Goal: Transaction & Acquisition: Purchase product/service

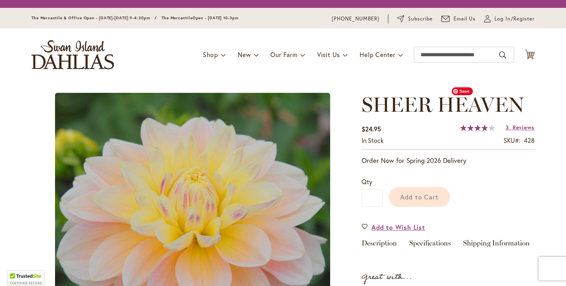
scroll to position [168, 0]
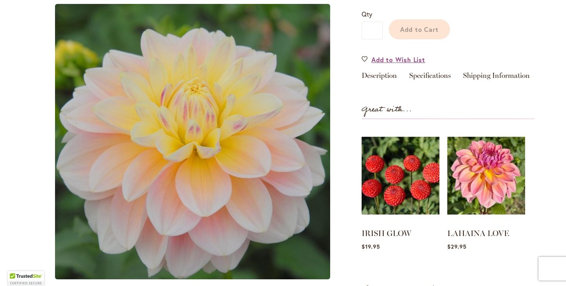
click at [438, 99] on div "SHEER HEAVEN $24.95 In stock SKU 428 Rating: 78 % of 100 3 Reviews Add Your Rev…" at bounding box center [448, 119] width 173 height 389
click at [426, 77] on link "Specifications" at bounding box center [430, 77] width 42 height 11
click at [424, 79] on link "Specifications" at bounding box center [430, 77] width 42 height 11
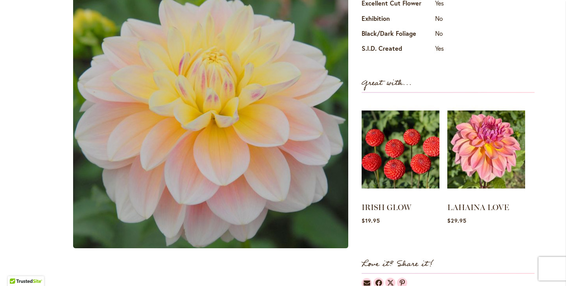
scroll to position [381, 0]
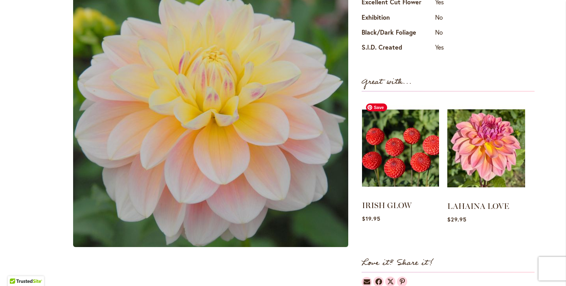
click at [406, 154] on img at bounding box center [400, 148] width 77 height 96
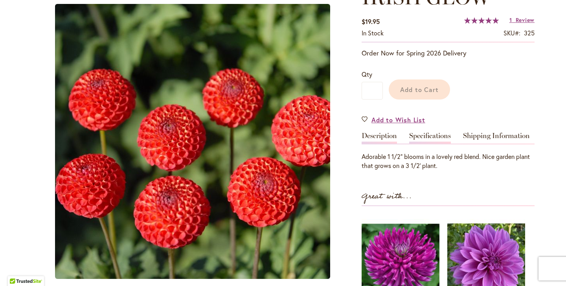
scroll to position [129, 0]
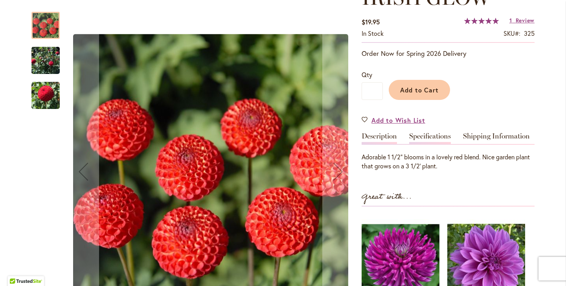
click at [429, 138] on link "Specifications" at bounding box center [430, 138] width 42 height 11
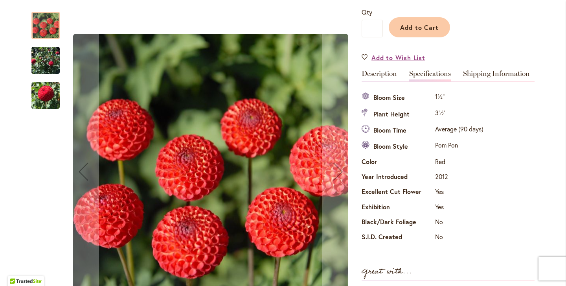
scroll to position [176, 0]
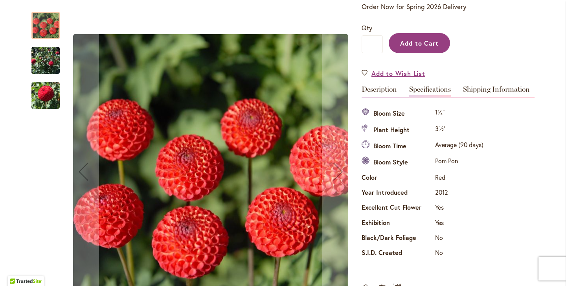
click at [420, 39] on span "Add to Cart" at bounding box center [419, 43] width 39 height 8
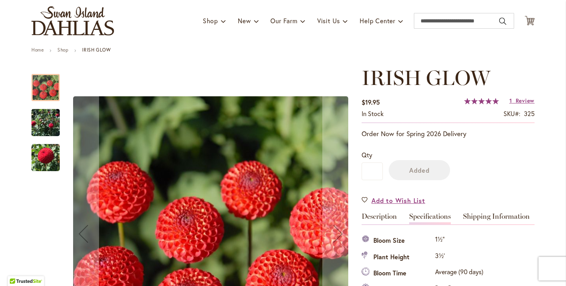
scroll to position [0, 0]
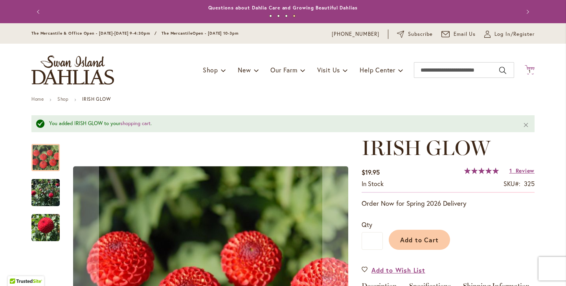
click at [534, 70] on icon "Cart .cls-1 { fill: #231f20; }" at bounding box center [530, 70] width 10 height 10
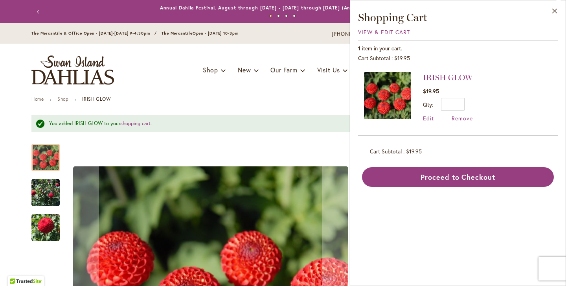
click at [279, 93] on div "Toggle Nav Shop Dahlia Tubers Collections Fresh Cut Dahlias Gardening Supplies …" at bounding box center [283, 70] width 519 height 53
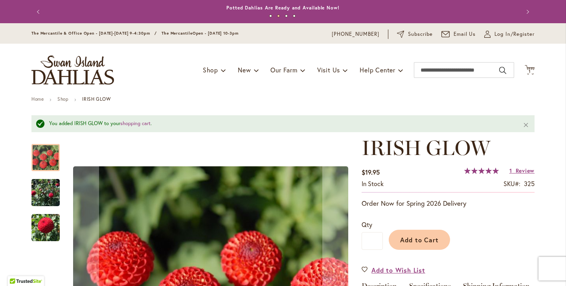
click at [39, 14] on button "Previous" at bounding box center [39, 12] width 16 height 16
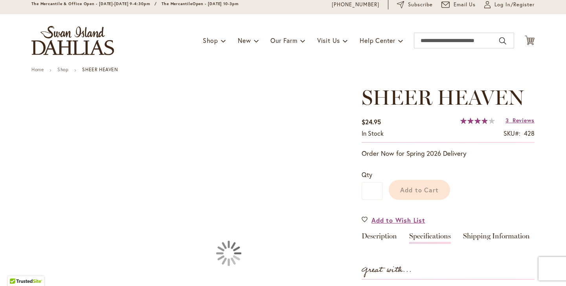
scroll to position [44, 0]
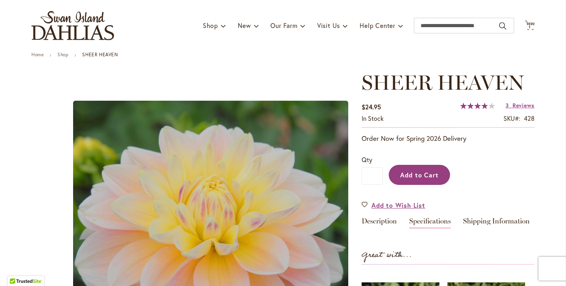
click at [424, 180] on button "Add to Cart" at bounding box center [419, 175] width 61 height 20
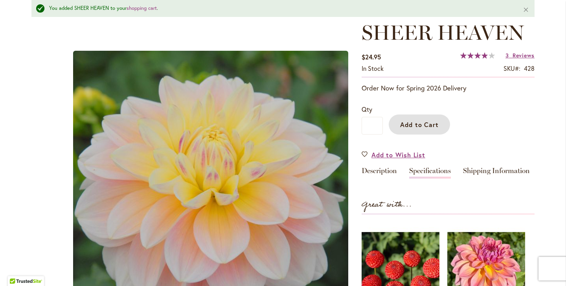
scroll to position [95, 0]
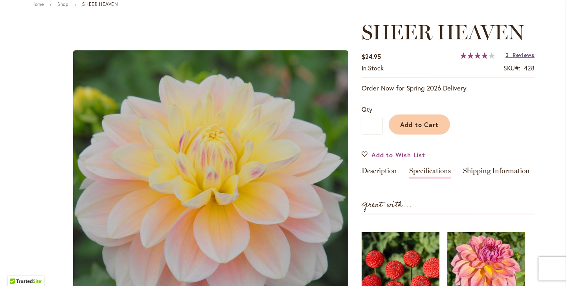
click at [518, 52] on span "Reviews" at bounding box center [524, 54] width 22 height 7
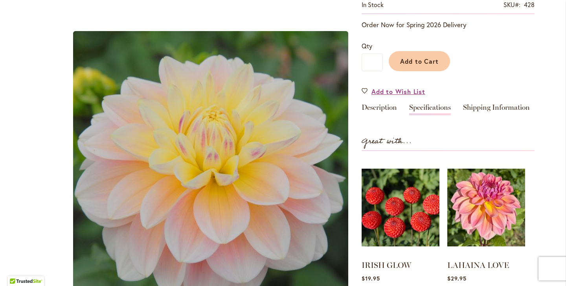
scroll to position [0, 0]
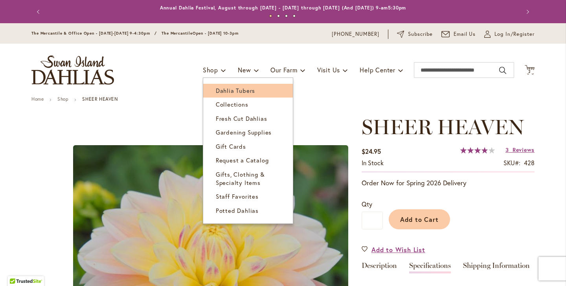
click at [219, 88] on span "Dahlia Tubers" at bounding box center [235, 91] width 39 height 8
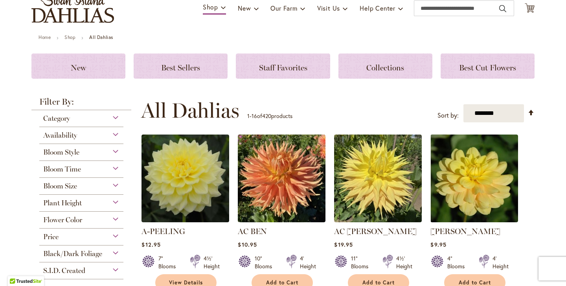
scroll to position [85, 0]
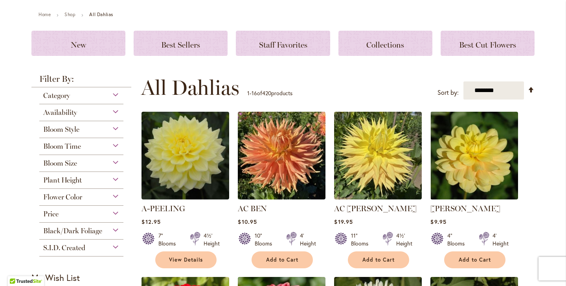
click at [114, 177] on div "Plant Height" at bounding box center [81, 178] width 84 height 13
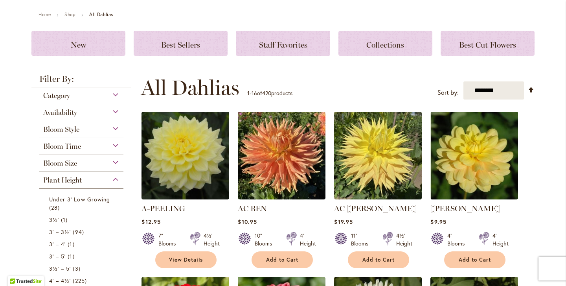
scroll to position [255, 0]
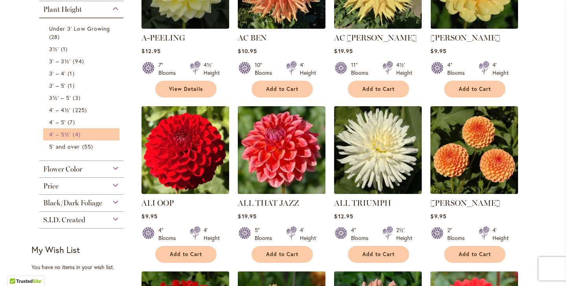
click at [70, 134] on span "4' – 5½'" at bounding box center [60, 134] width 22 height 7
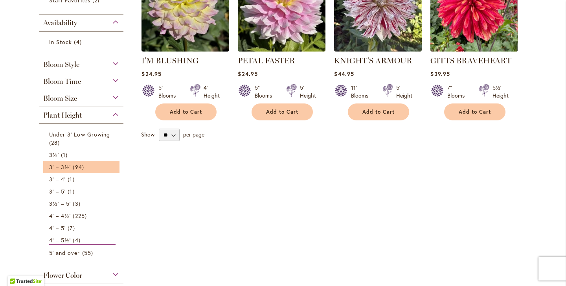
scroll to position [217, 0]
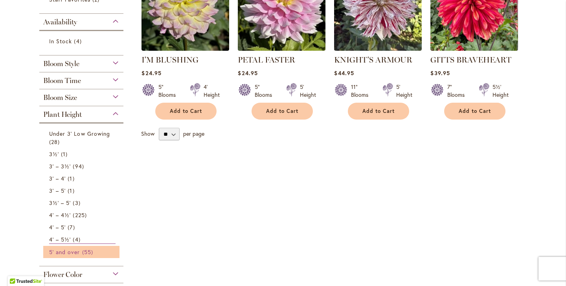
click at [86, 252] on span "55 items" at bounding box center [88, 252] width 13 height 8
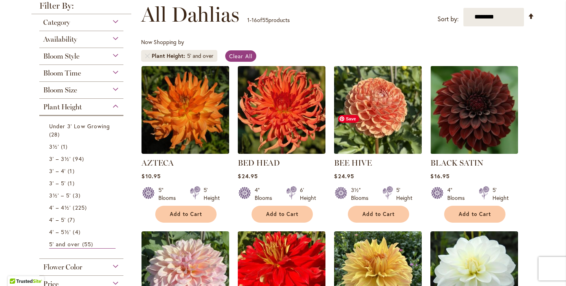
scroll to position [116, 0]
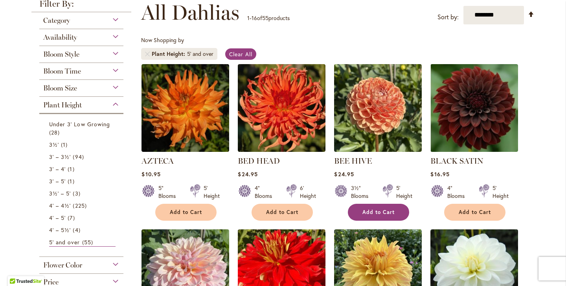
click at [375, 213] on span "Add to Cart" at bounding box center [379, 212] width 32 height 7
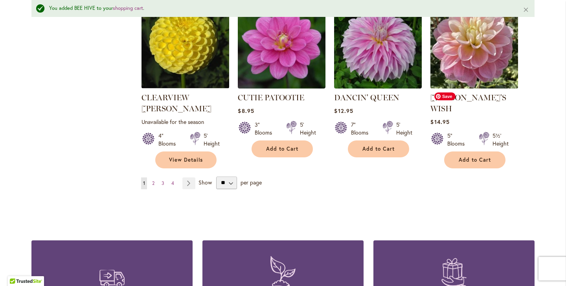
scroll to position [712, 0]
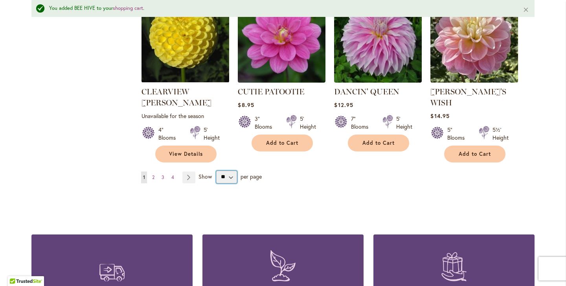
click at [229, 171] on select "** ** ** **" at bounding box center [226, 177] width 21 height 13
select select "**"
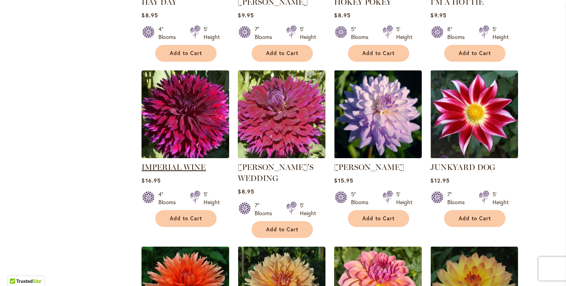
scroll to position [1127, 0]
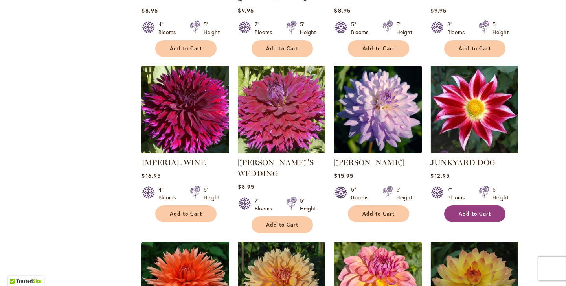
click at [476, 205] on button "Add to Cart" at bounding box center [474, 213] width 61 height 17
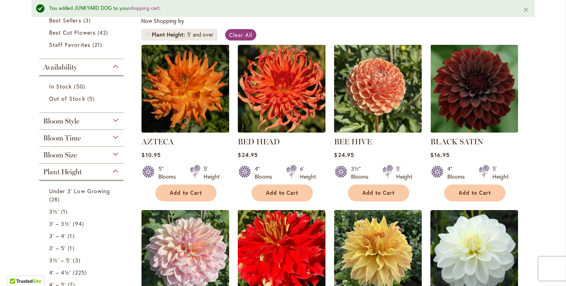
scroll to position [155, 0]
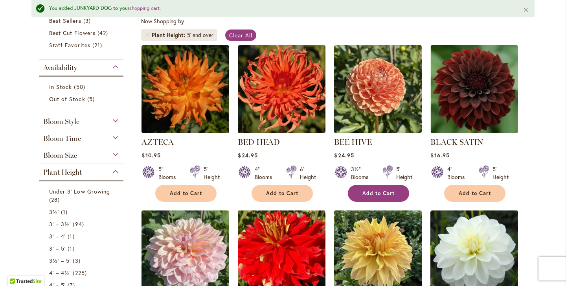
click at [369, 190] on span "Add to Cart" at bounding box center [379, 193] width 32 height 7
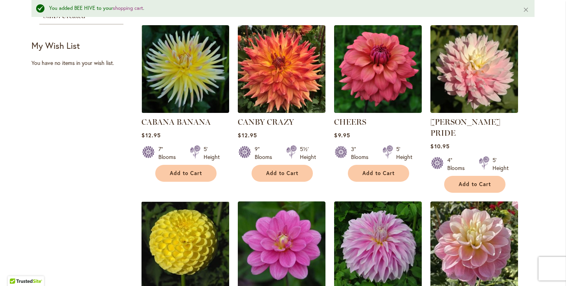
scroll to position [507, 0]
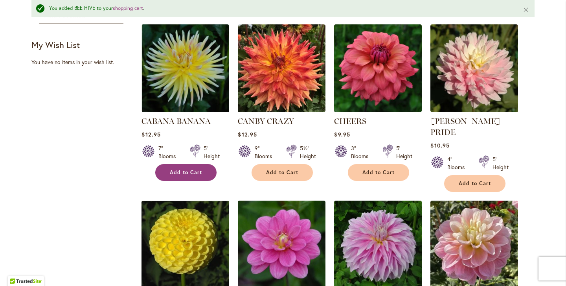
click at [176, 169] on span "Add to Cart" at bounding box center [186, 172] width 32 height 7
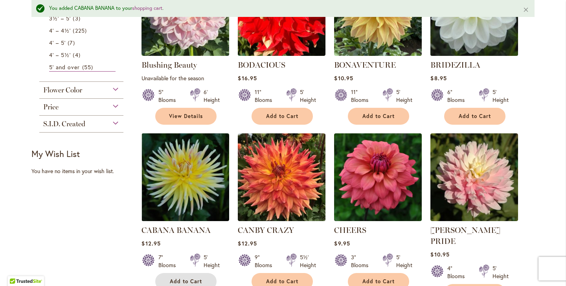
scroll to position [378, 0]
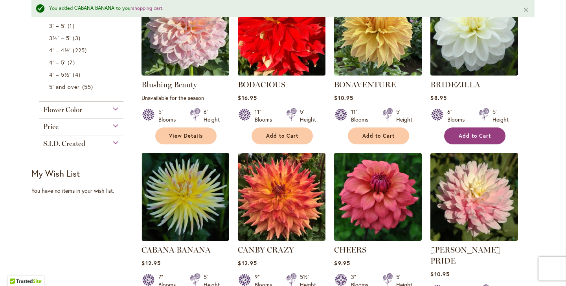
click at [468, 138] on button "Add to Cart" at bounding box center [474, 135] width 61 height 17
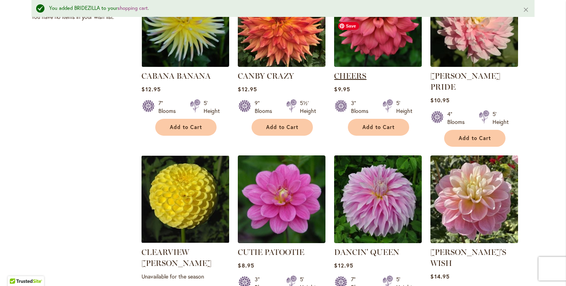
scroll to position [486, 0]
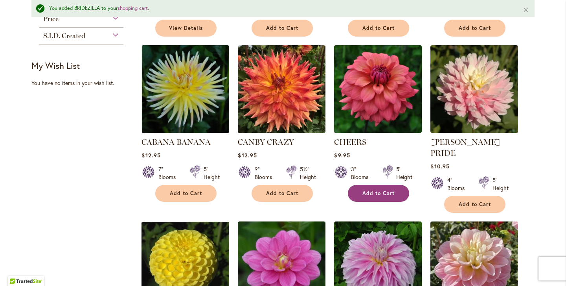
click at [378, 188] on button "Add to Cart" at bounding box center [378, 193] width 61 height 17
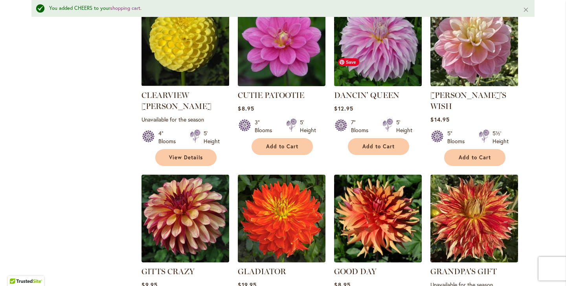
scroll to position [771, 0]
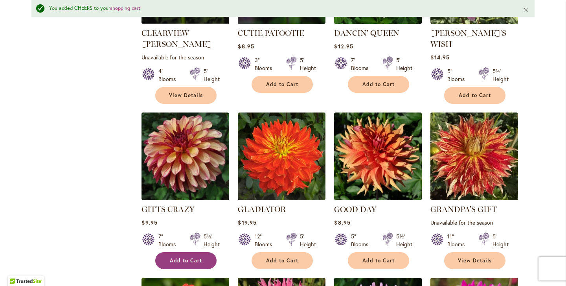
click at [176, 252] on button "Add to Cart" at bounding box center [185, 260] width 61 height 17
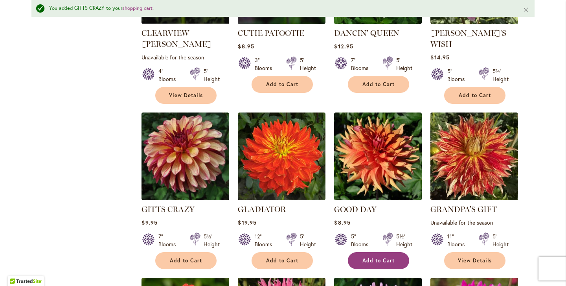
click at [383, 257] on span "Add to Cart" at bounding box center [379, 260] width 32 height 7
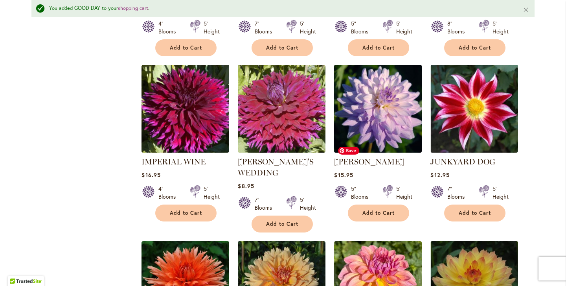
scroll to position [1149, 0]
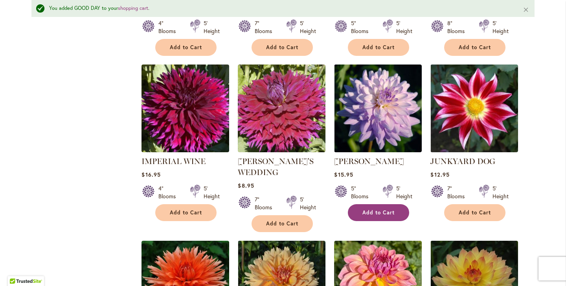
click at [373, 204] on button "Add to Cart" at bounding box center [378, 212] width 61 height 17
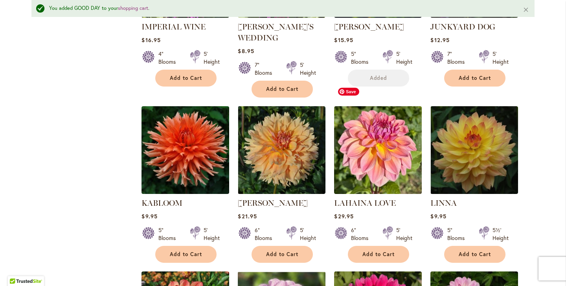
scroll to position [1284, 0]
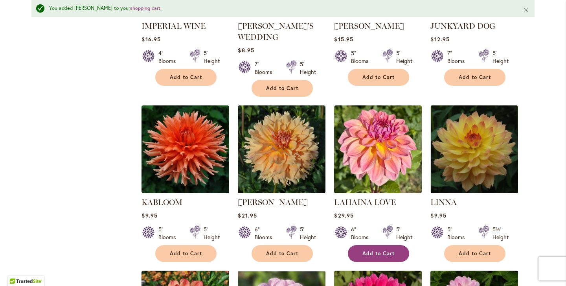
click at [370, 250] on span "Add to Cart" at bounding box center [379, 253] width 32 height 7
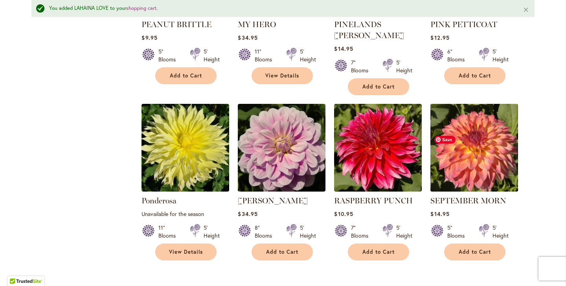
scroll to position [1992, 0]
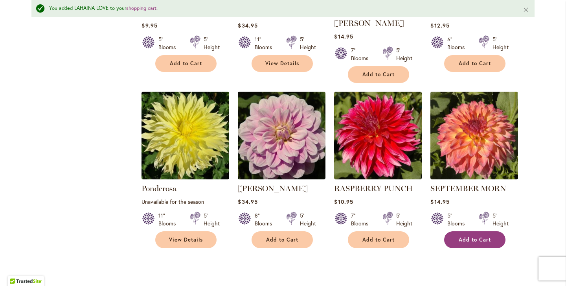
click at [476, 231] on button "Add to Cart" at bounding box center [474, 239] width 61 height 17
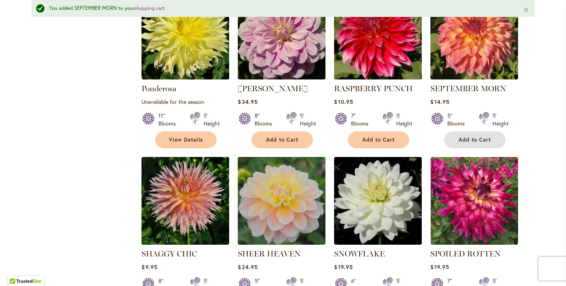
scroll to position [2091, 0]
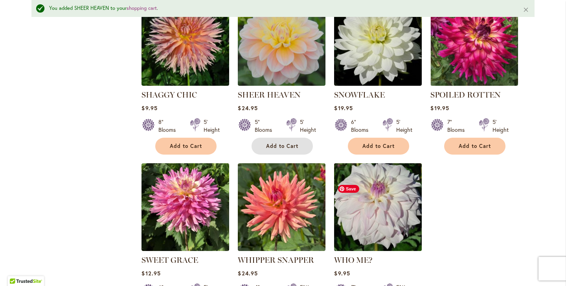
scroll to position [2253, 0]
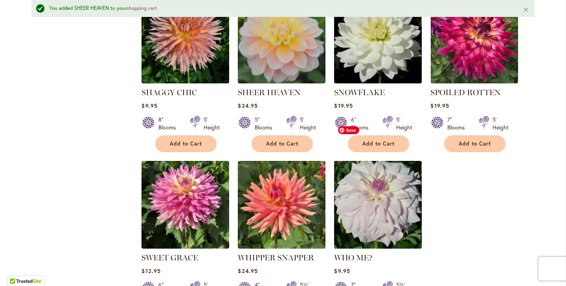
scroll to position [2200, 0]
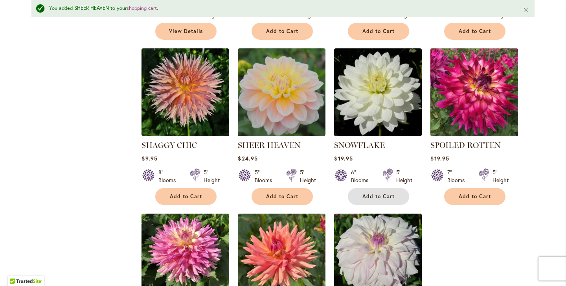
click at [381, 193] on span "Add to Cart" at bounding box center [379, 196] width 32 height 7
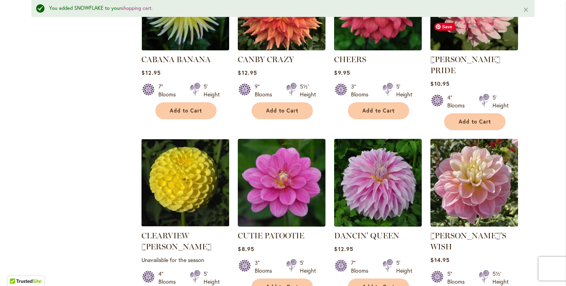
scroll to position [0, 0]
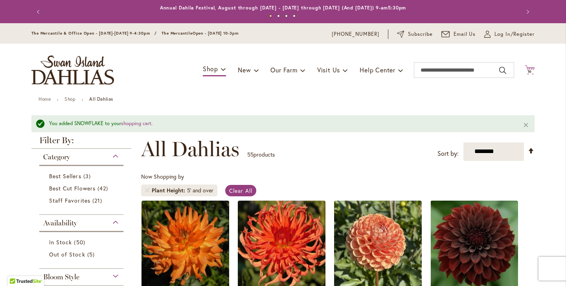
click at [530, 68] on icon at bounding box center [530, 69] width 10 height 9
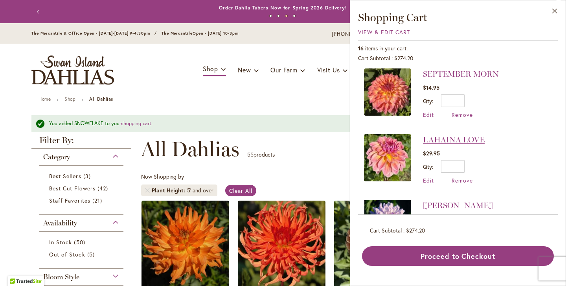
scroll to position [137, 0]
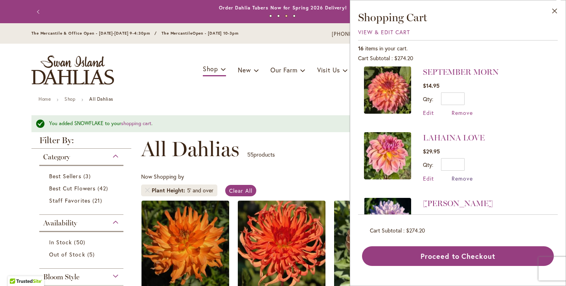
click at [457, 175] on span "Remove" at bounding box center [462, 178] width 21 height 7
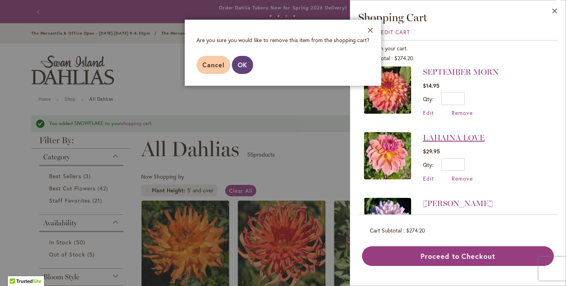
scroll to position [146, 0]
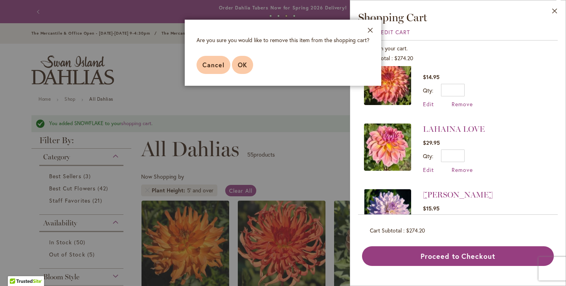
click at [246, 64] on span "OK" at bounding box center [242, 65] width 9 height 8
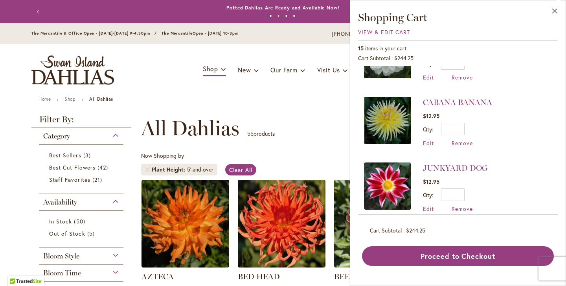
scroll to position [507, 0]
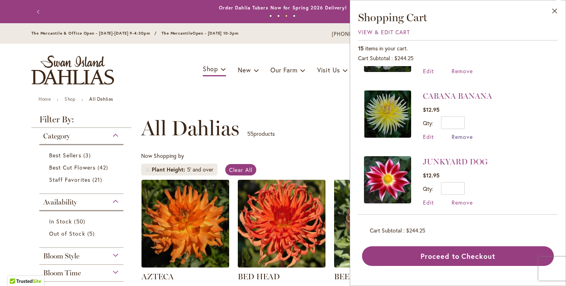
click at [461, 133] on span "Remove" at bounding box center [462, 136] width 21 height 7
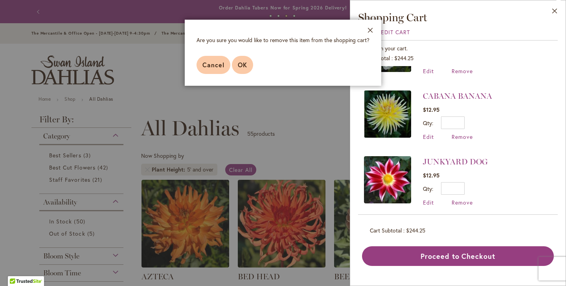
click at [242, 65] on span "OK" at bounding box center [242, 65] width 9 height 8
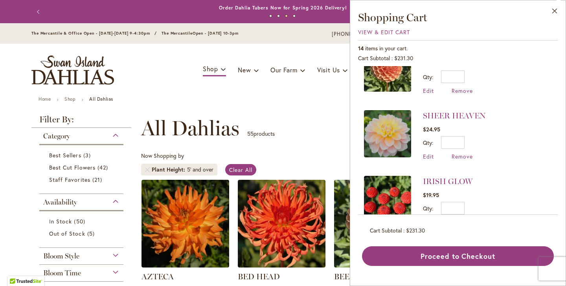
scroll to position [637, 0]
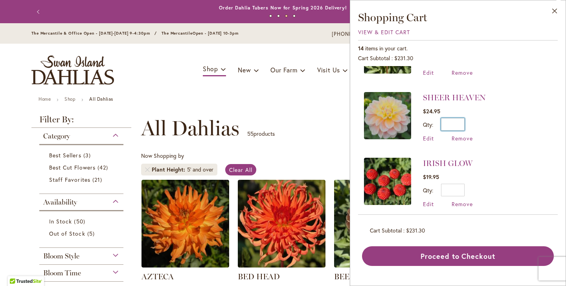
click at [457, 118] on input "*" at bounding box center [453, 124] width 24 height 13
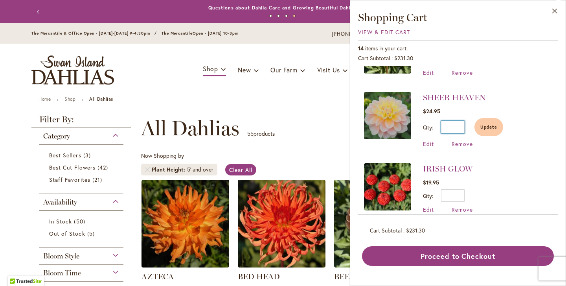
type input "*"
click at [475, 142] on li "SHEER HEAVEN $24.95 Qty * Update Edit Remove" at bounding box center [458, 119] width 188 height 71
click at [493, 124] on span "Update" at bounding box center [489, 127] width 17 height 6
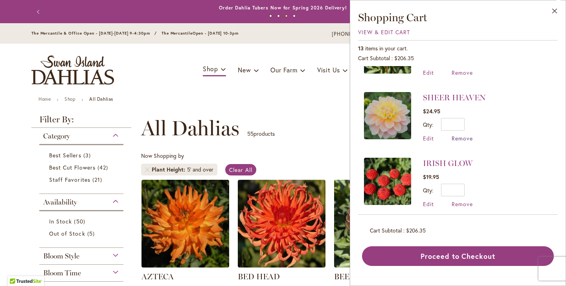
click at [457, 134] on span "Remove" at bounding box center [462, 137] width 21 height 7
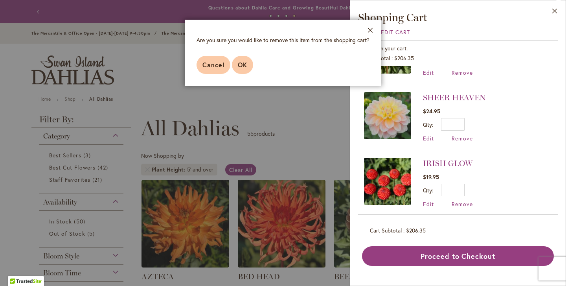
click at [241, 72] on button "OK" at bounding box center [242, 65] width 21 height 18
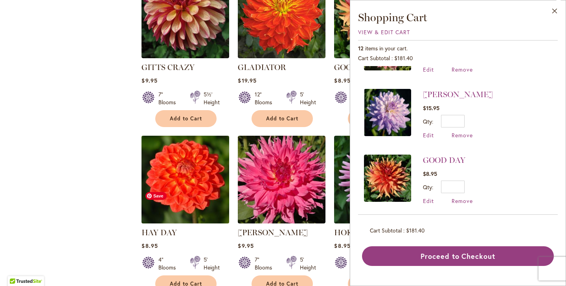
scroll to position [894, 0]
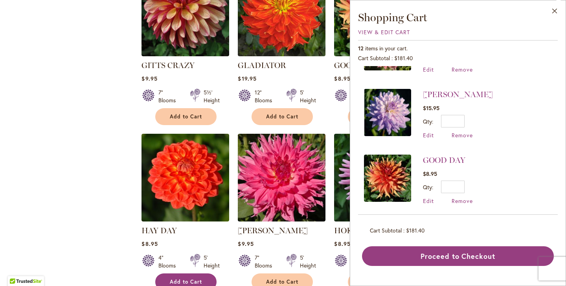
click at [182, 278] on span "Add to Cart" at bounding box center [186, 281] width 32 height 7
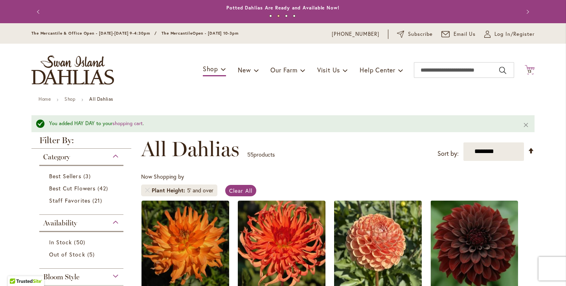
scroll to position [0, 0]
click at [531, 74] on span "Cart .cls-1 { fill: #231f20; }" at bounding box center [530, 70] width 10 height 11
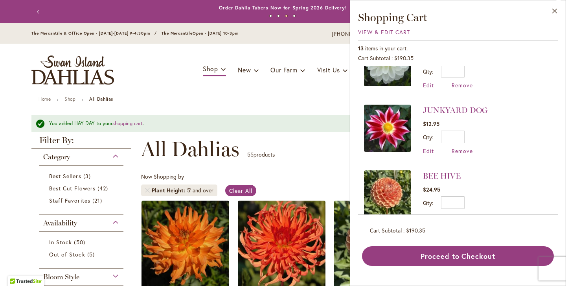
scroll to position [558, 0]
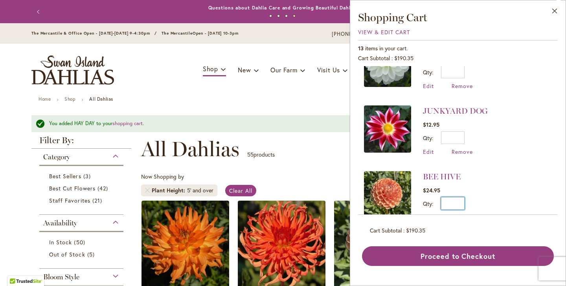
drag, startPoint x: 454, startPoint y: 199, endPoint x: 474, endPoint y: 197, distance: 20.5
click at [474, 197] on li "BEE HIVE $24.95 Qty * Update Edit Remove" at bounding box center [458, 196] width 188 height 66
type input "*"
click at [484, 197] on button "Update" at bounding box center [489, 206] width 29 height 18
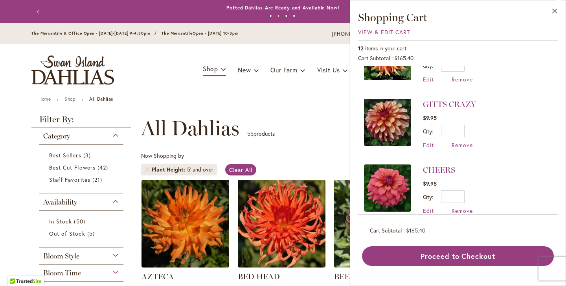
scroll to position [392, 0]
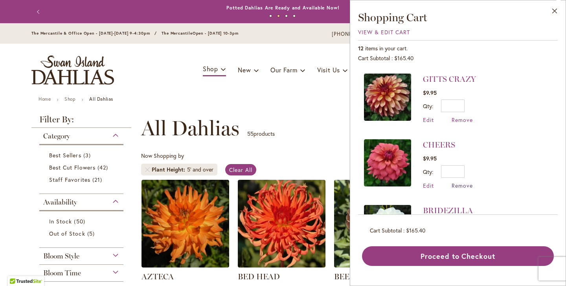
click at [468, 182] on span "Remove" at bounding box center [462, 185] width 21 height 7
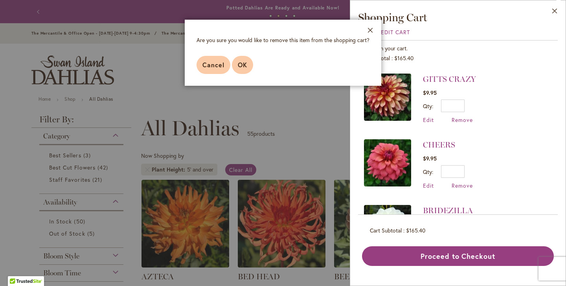
click at [240, 62] on span "OK" at bounding box center [242, 65] width 9 height 8
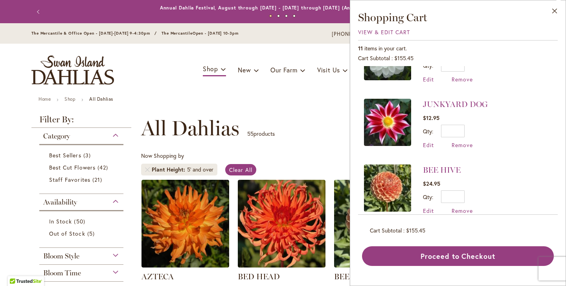
scroll to position [496, 0]
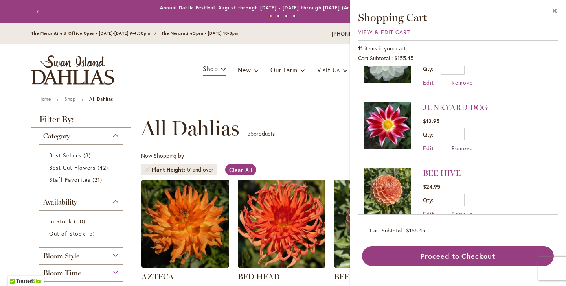
click at [469, 144] on span "Remove" at bounding box center [462, 147] width 21 height 7
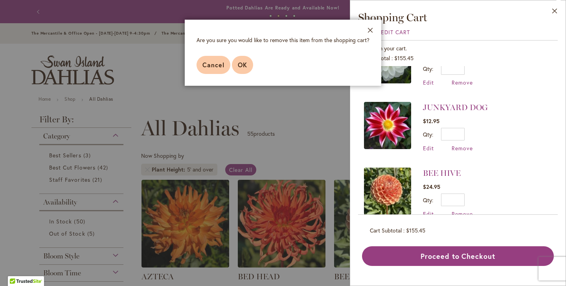
click at [240, 64] on span "OK" at bounding box center [242, 65] width 9 height 8
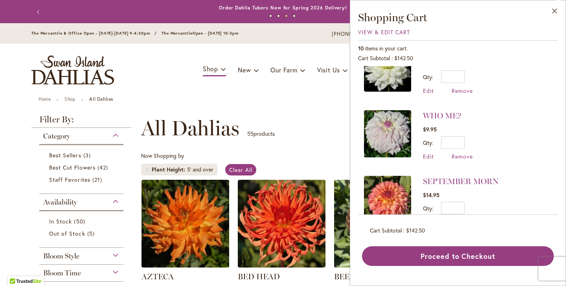
scroll to position [91, 0]
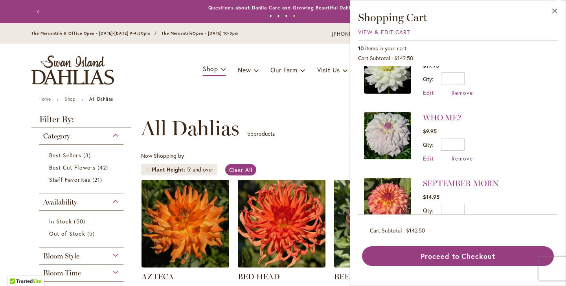
click at [461, 156] on span "Remove" at bounding box center [462, 158] width 21 height 7
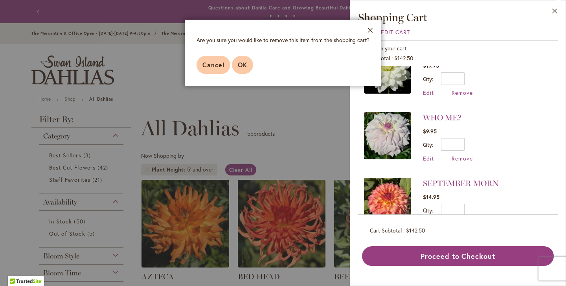
click at [243, 63] on span "OK" at bounding box center [242, 65] width 9 height 8
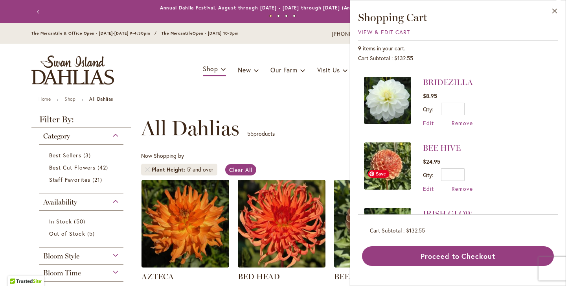
scroll to position [389, 0]
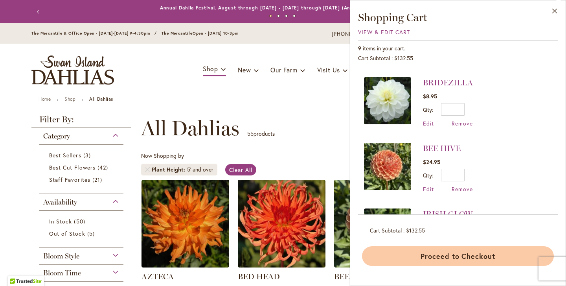
click at [483, 251] on button "Proceed to Checkout" at bounding box center [458, 256] width 192 height 20
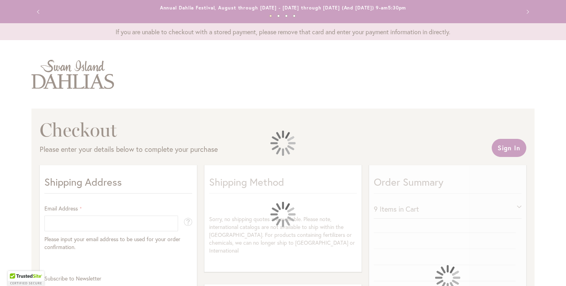
select select "**"
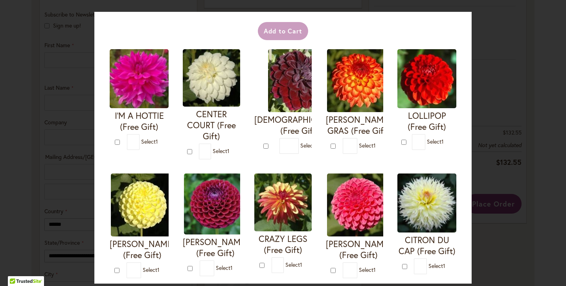
scroll to position [29, 0]
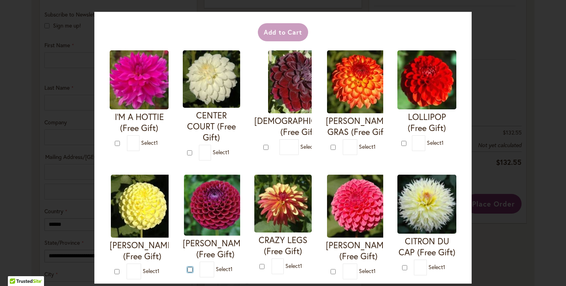
type input "*"
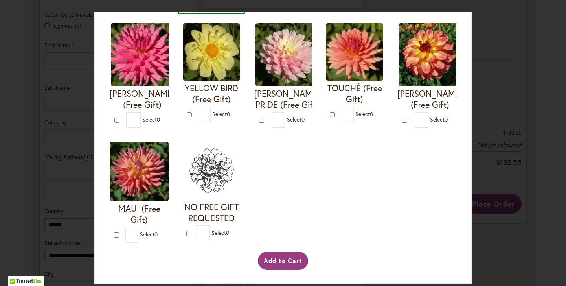
scroll to position [312, 0]
click at [287, 258] on button "Add to Cart" at bounding box center [283, 261] width 51 height 18
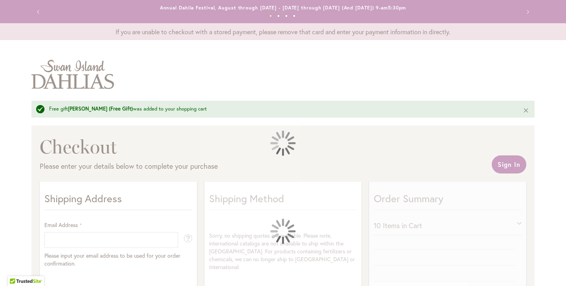
select select "**"
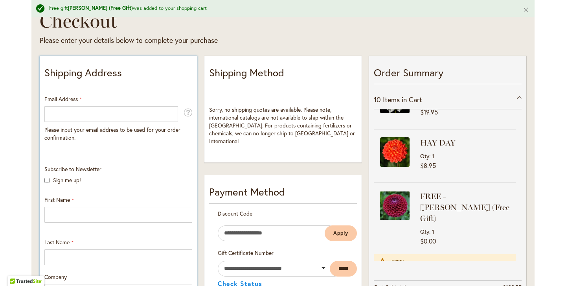
scroll to position [123, 0]
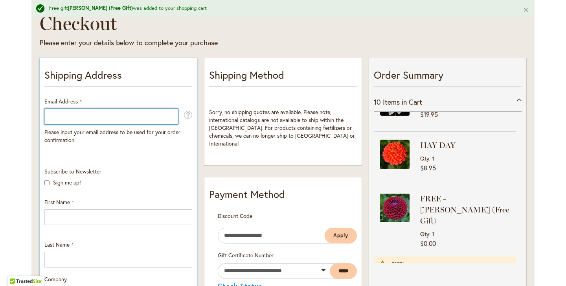
click at [115, 114] on input "Email Address" at bounding box center [111, 117] width 134 height 16
type input "**********"
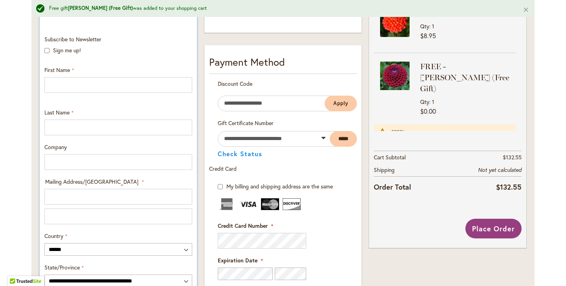
scroll to position [258, 0]
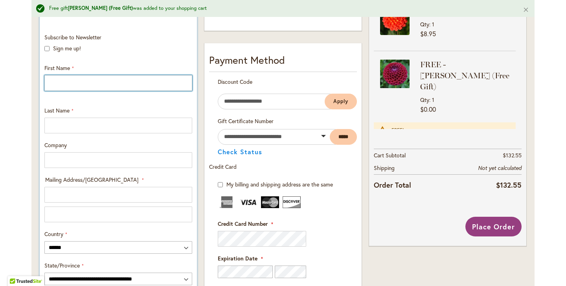
click at [76, 79] on input "First Name" at bounding box center [118, 83] width 148 height 16
type input "******"
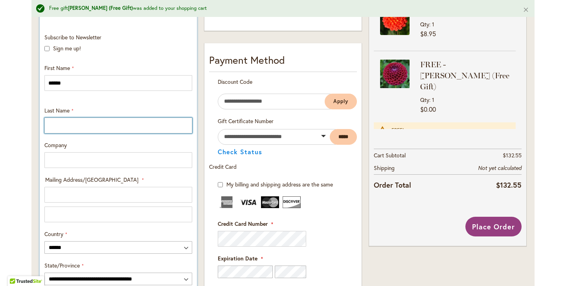
type input "****"
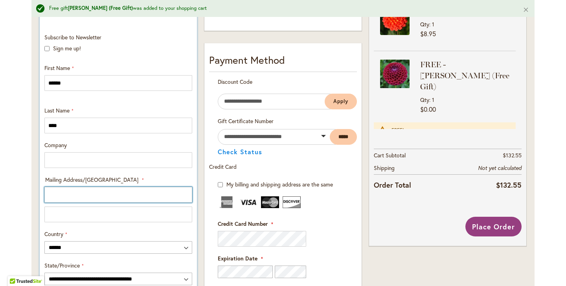
type input "**********"
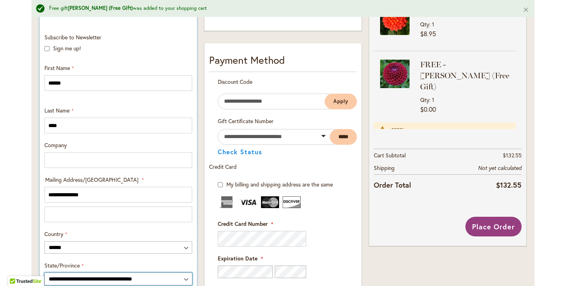
select select "**"
type input "********"
type input "*****"
type input "**********"
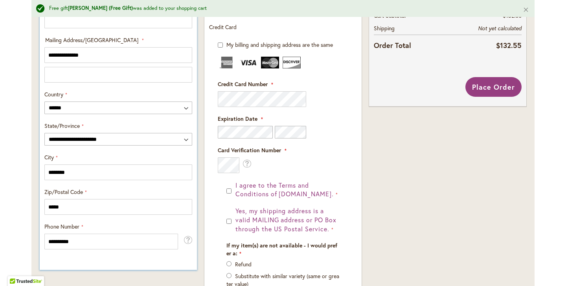
scroll to position [398, 0]
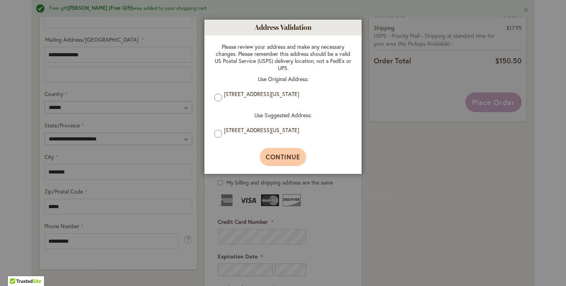
click at [291, 157] on span "Continue" at bounding box center [283, 157] width 35 height 8
type input "**********"
type input "********"
type input "**********"
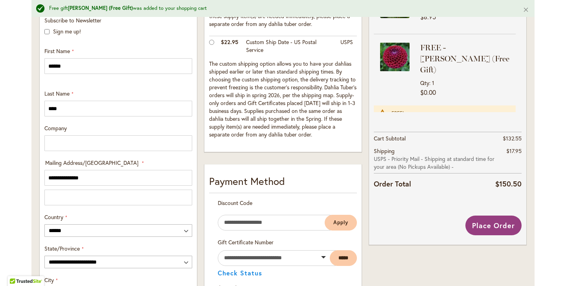
scroll to position [272, 0]
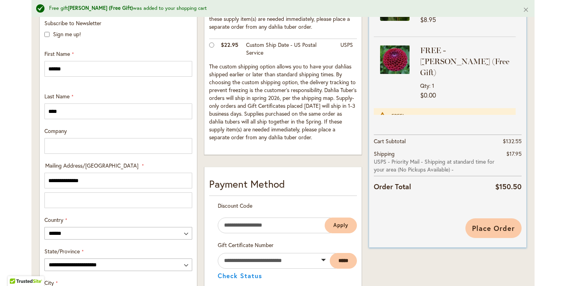
click at [496, 229] on span "Place Order" at bounding box center [493, 227] width 43 height 9
